Goal: Transaction & Acquisition: Purchase product/service

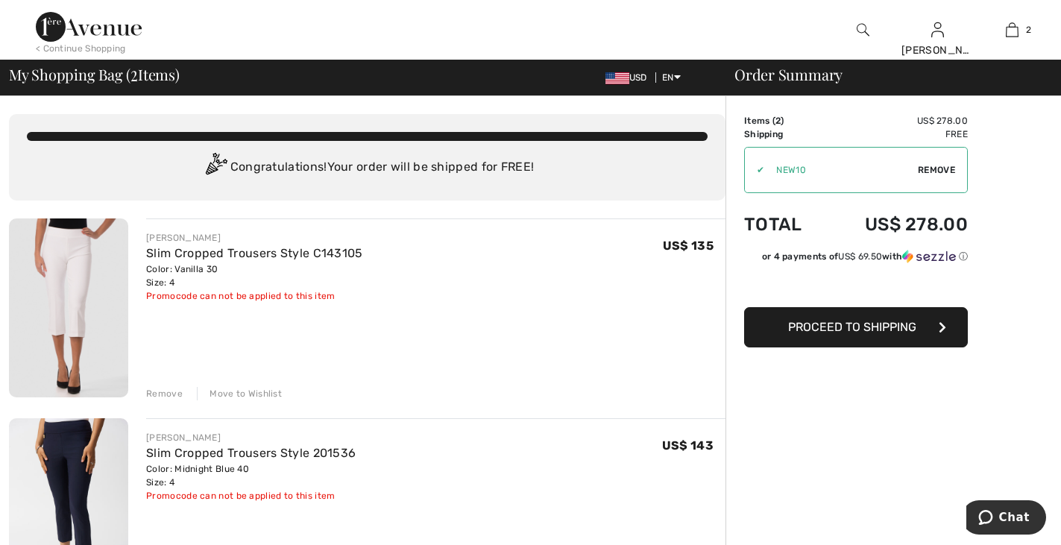
click at [937, 169] on span "Remove" at bounding box center [936, 169] width 37 height 13
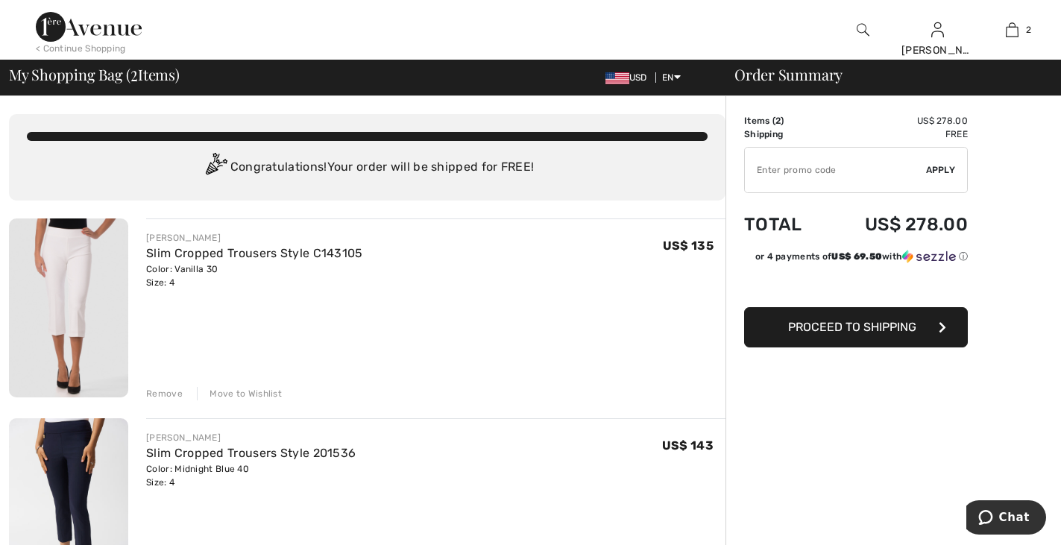
click at [915, 332] on span "Proceed to Shipping" at bounding box center [852, 327] width 128 height 14
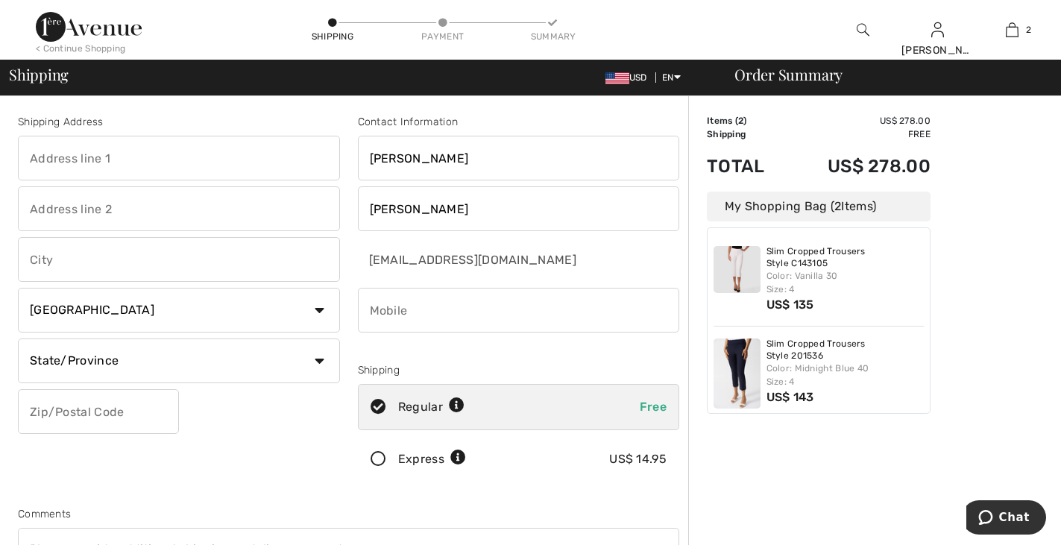
click at [490, 317] on input "phone" at bounding box center [519, 310] width 322 height 45
type input "5186539088"
type input "50 N Mohawk St Apt 4303"
type input "Cohoes"
select select "US"
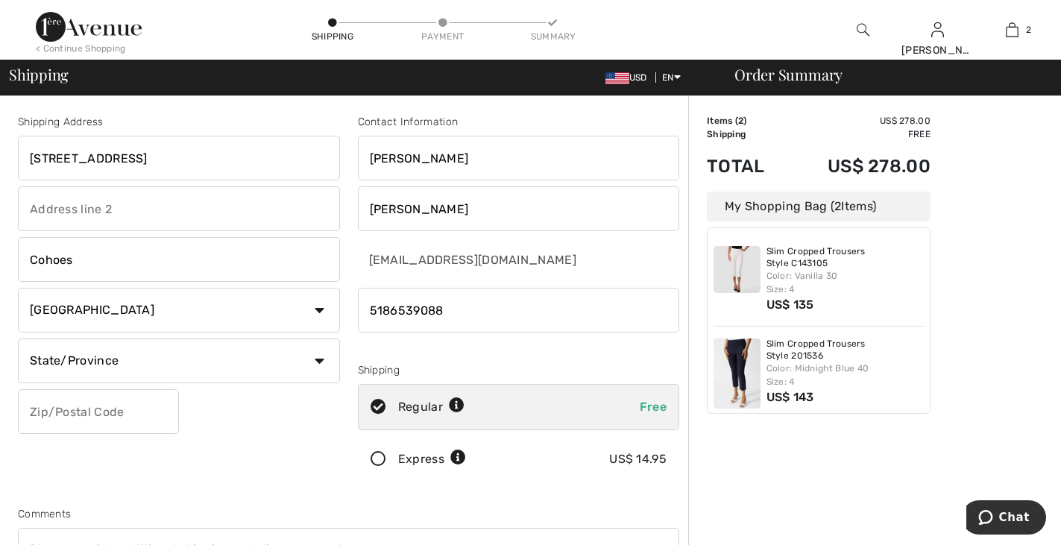
select select "NY"
type input "12047"
type input "Alexander"
type input "Sakolish"
click at [250, 155] on input "50 N Mohawk St Apt 4303" at bounding box center [179, 158] width 322 height 45
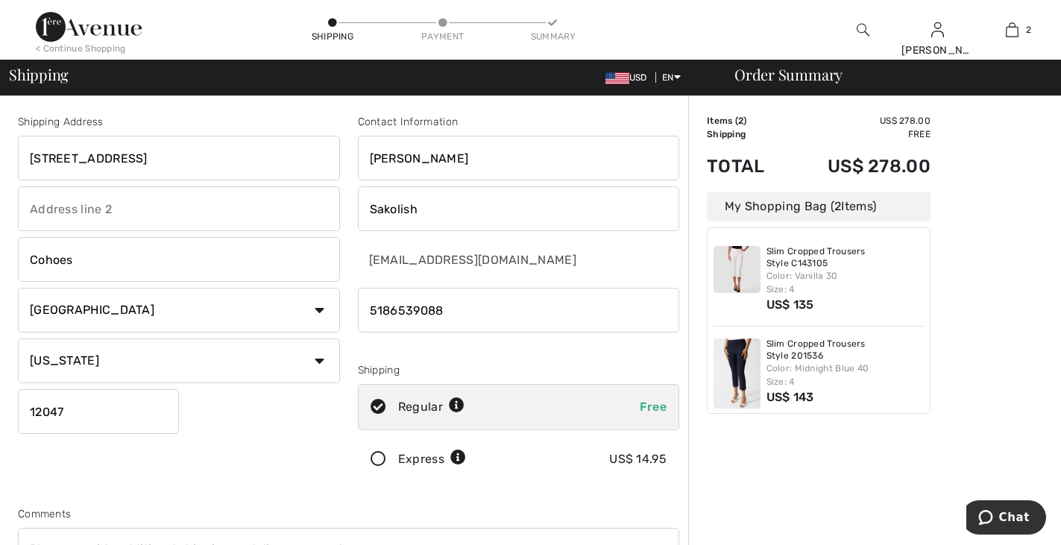
type input "193 St. Paul St."
click at [244, 213] on input "text" at bounding box center [179, 208] width 322 height 45
type input "Unit 401"
click at [237, 265] on input "Cohoes" at bounding box center [179, 259] width 322 height 45
type input "Burlington"
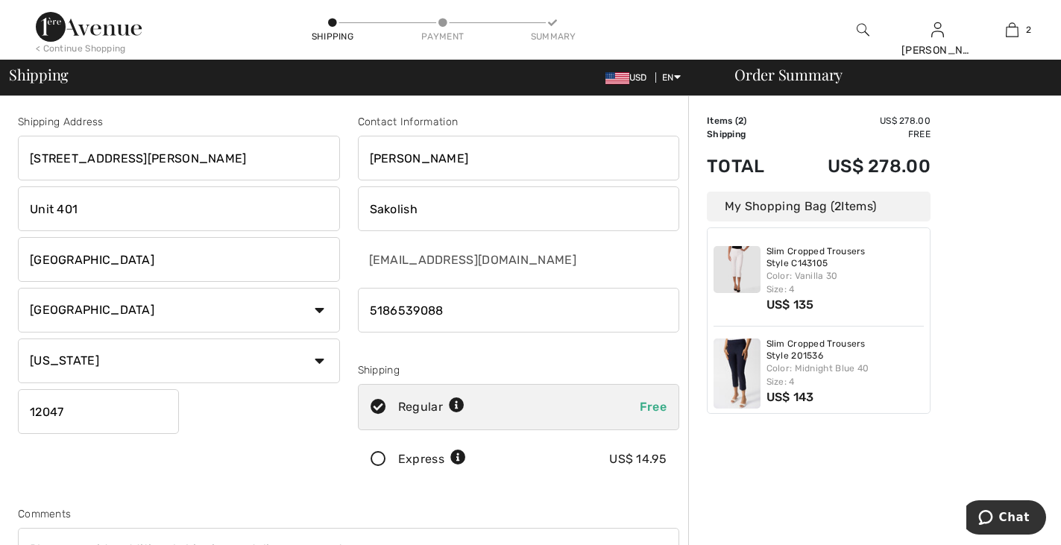
click at [318, 368] on select "State/Province Alabama Alaska American Samoa Arizona Arkansas California Colora…" at bounding box center [179, 360] width 322 height 45
select select "VT"
click at [18, 338] on select "State/Province Alabama Alaska American Samoa Arizona Arkansas California Colora…" at bounding box center [179, 360] width 322 height 45
click at [132, 414] on input "12047" at bounding box center [98, 411] width 161 height 45
type input "05401"
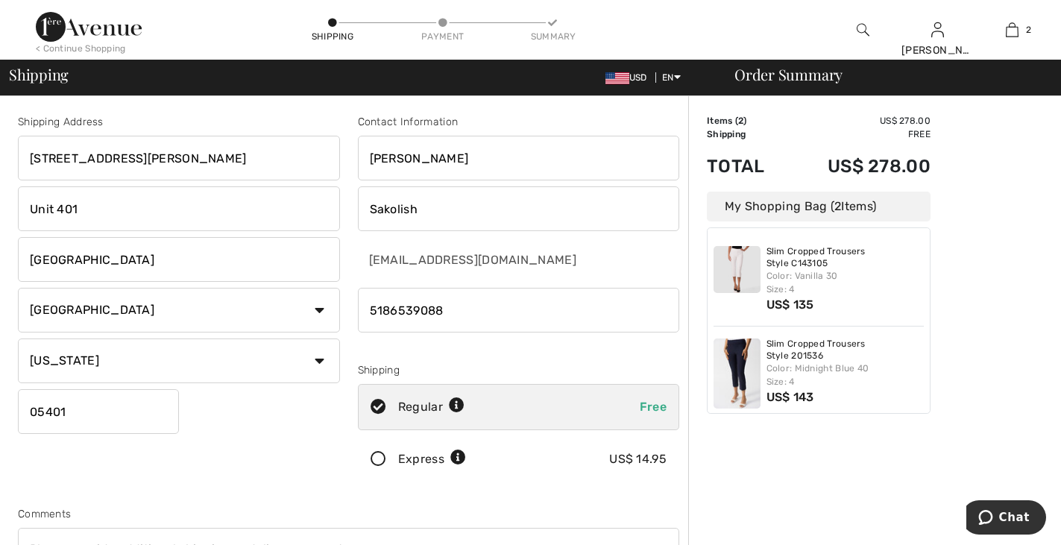
click at [465, 160] on input "Alexander" at bounding box center [519, 158] width 322 height 45
type input "[PERSON_NAME]"
click at [490, 210] on input "Sakolish" at bounding box center [519, 208] width 322 height 45
type input "Etlinger"
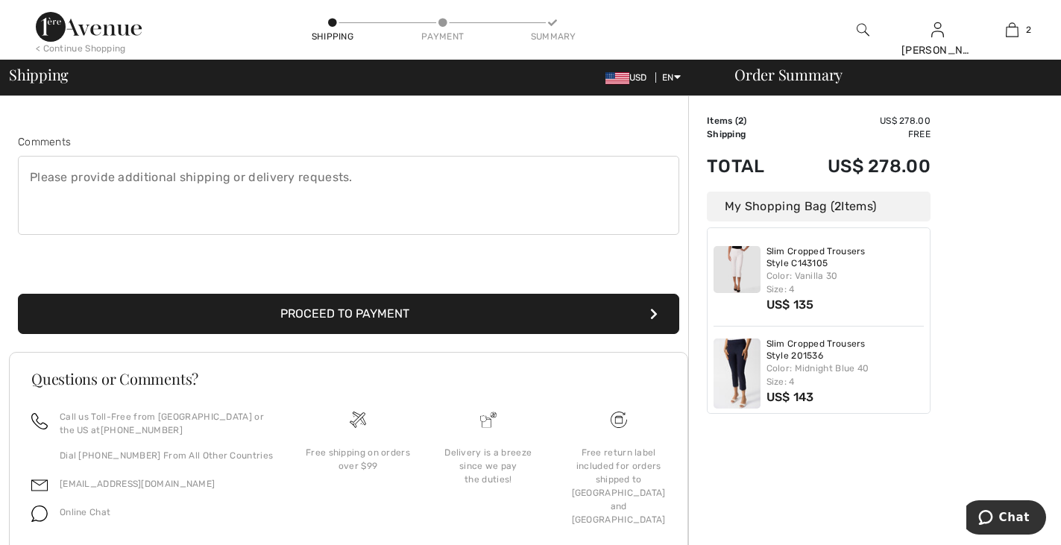
scroll to position [371, 0]
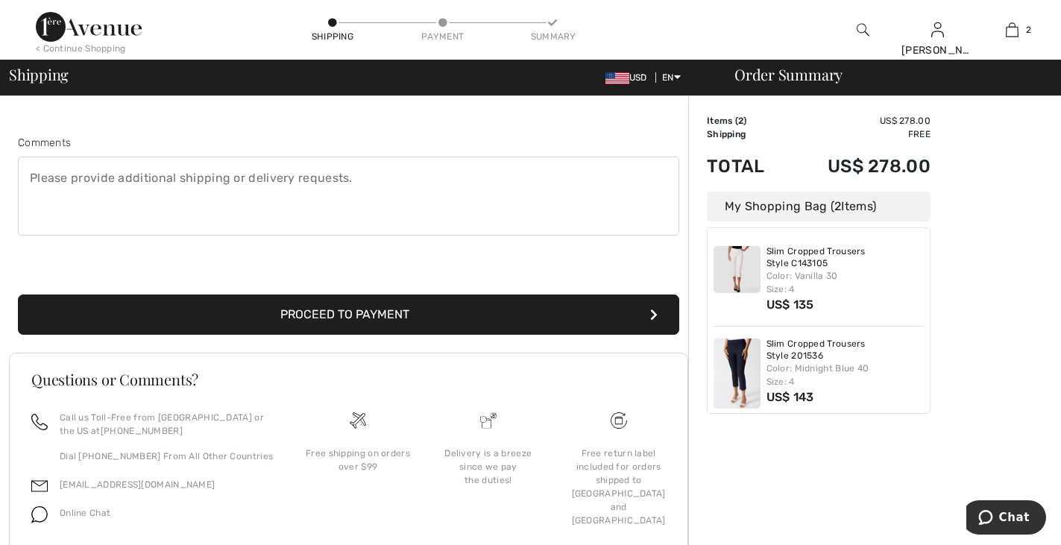
click at [457, 321] on button "Proceed to Payment" at bounding box center [348, 314] width 661 height 40
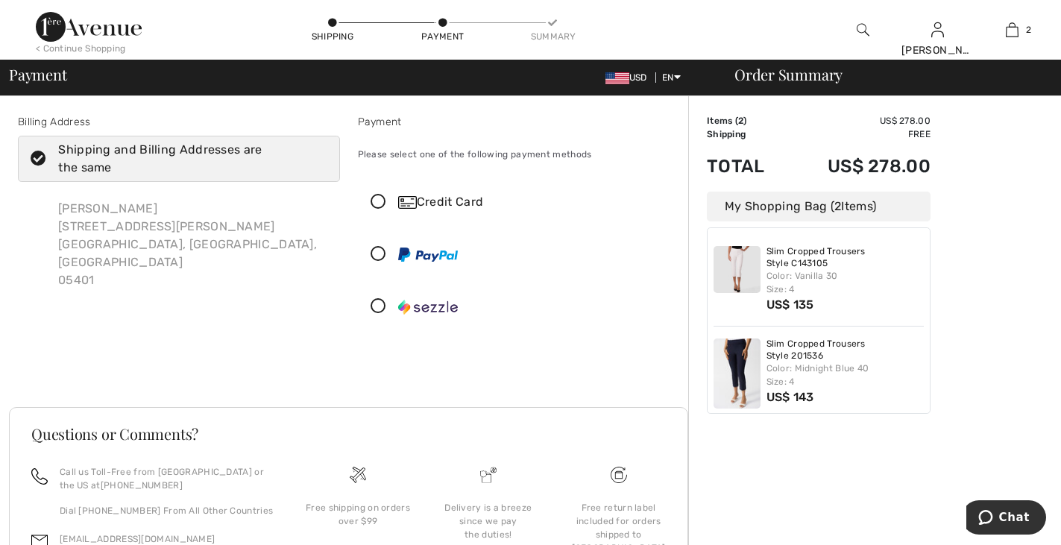
click at [455, 203] on div "Credit Card" at bounding box center [533, 202] width 271 height 18
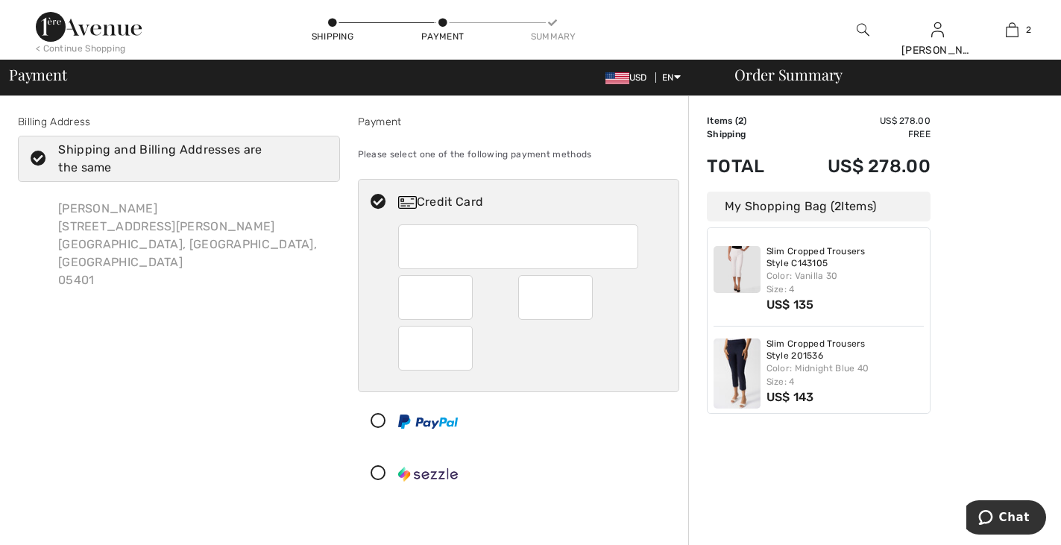
click at [584, 297] on div at bounding box center [555, 297] width 75 height 45
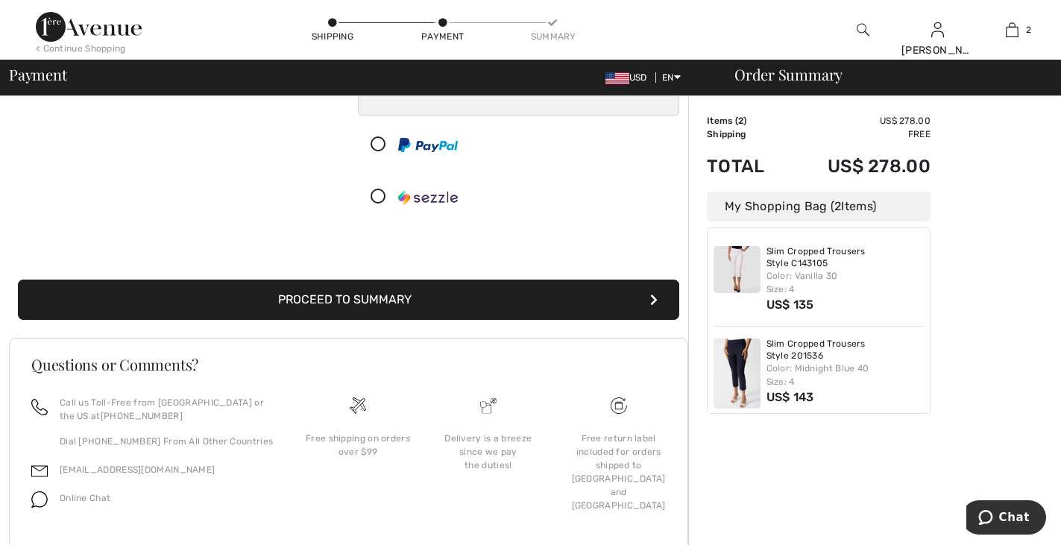
scroll to position [282, 0]
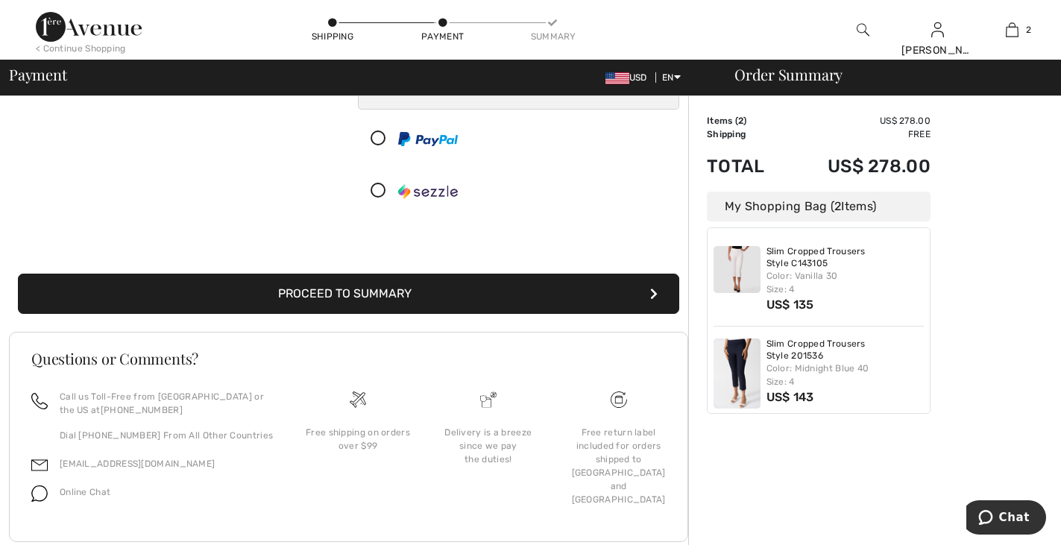
click at [496, 306] on button "Proceed to Summary" at bounding box center [348, 294] width 661 height 40
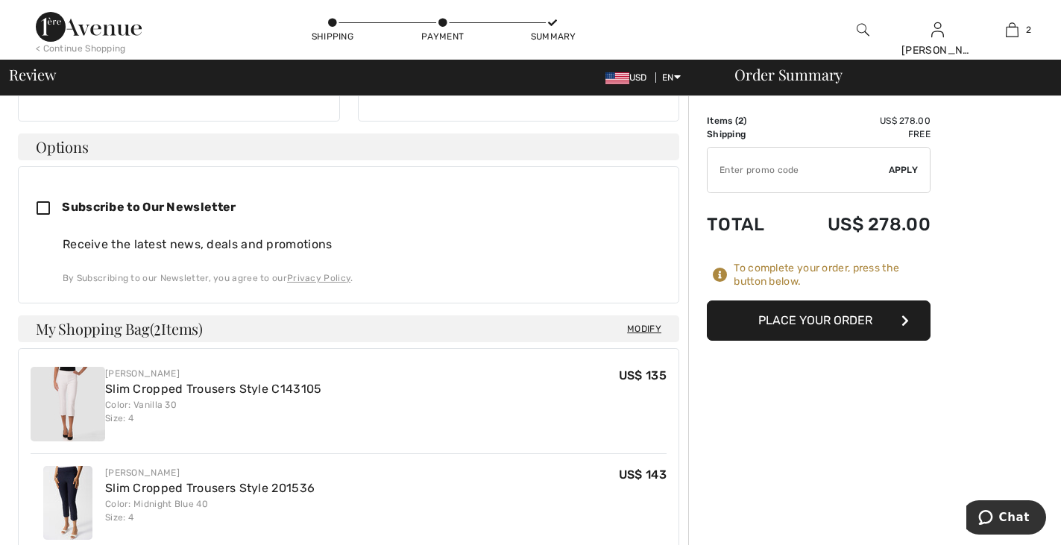
scroll to position [364, 0]
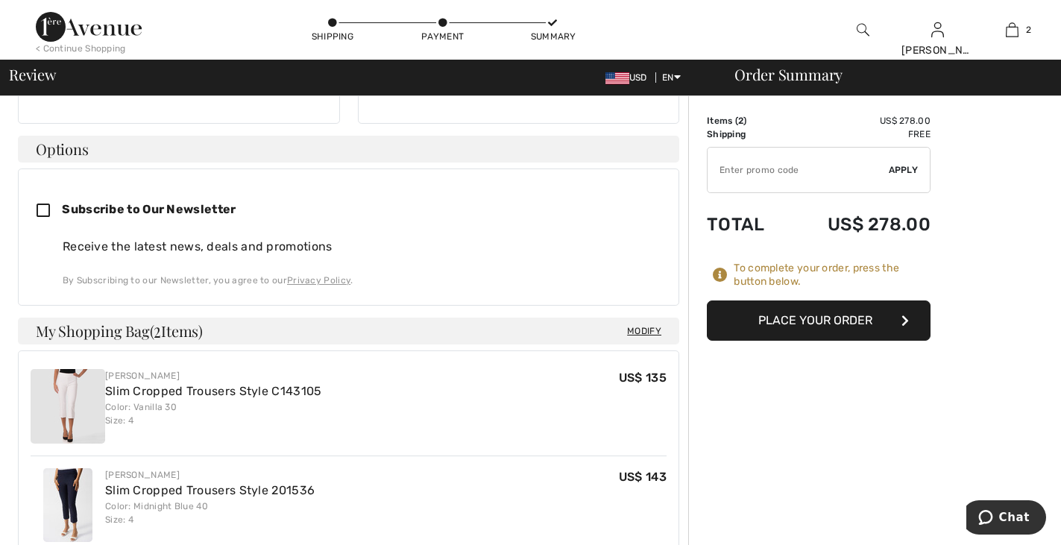
click at [820, 326] on button "Place Your Order" at bounding box center [819, 320] width 224 height 40
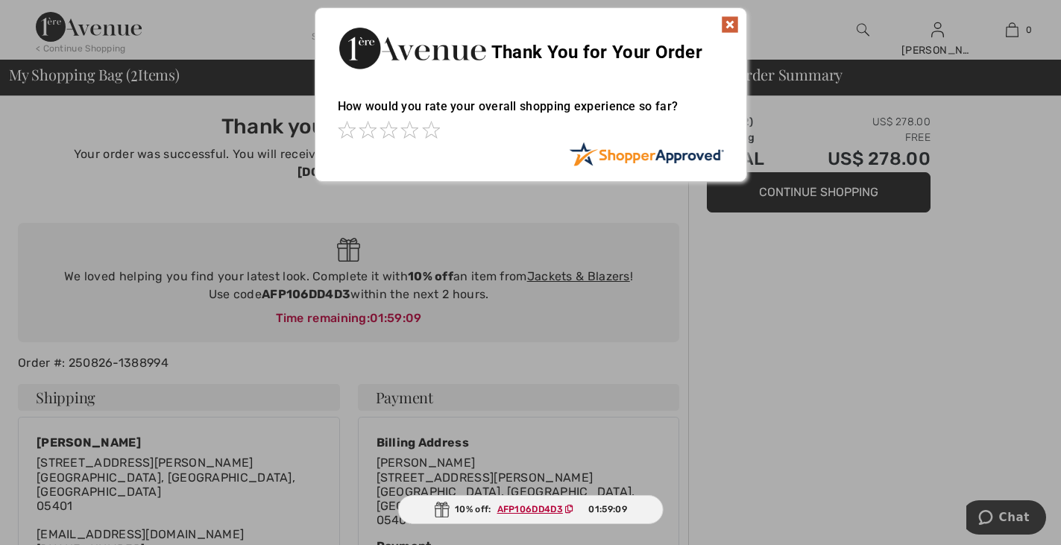
click at [724, 28] on img at bounding box center [730, 25] width 18 height 18
